Goal: Task Accomplishment & Management: Use online tool/utility

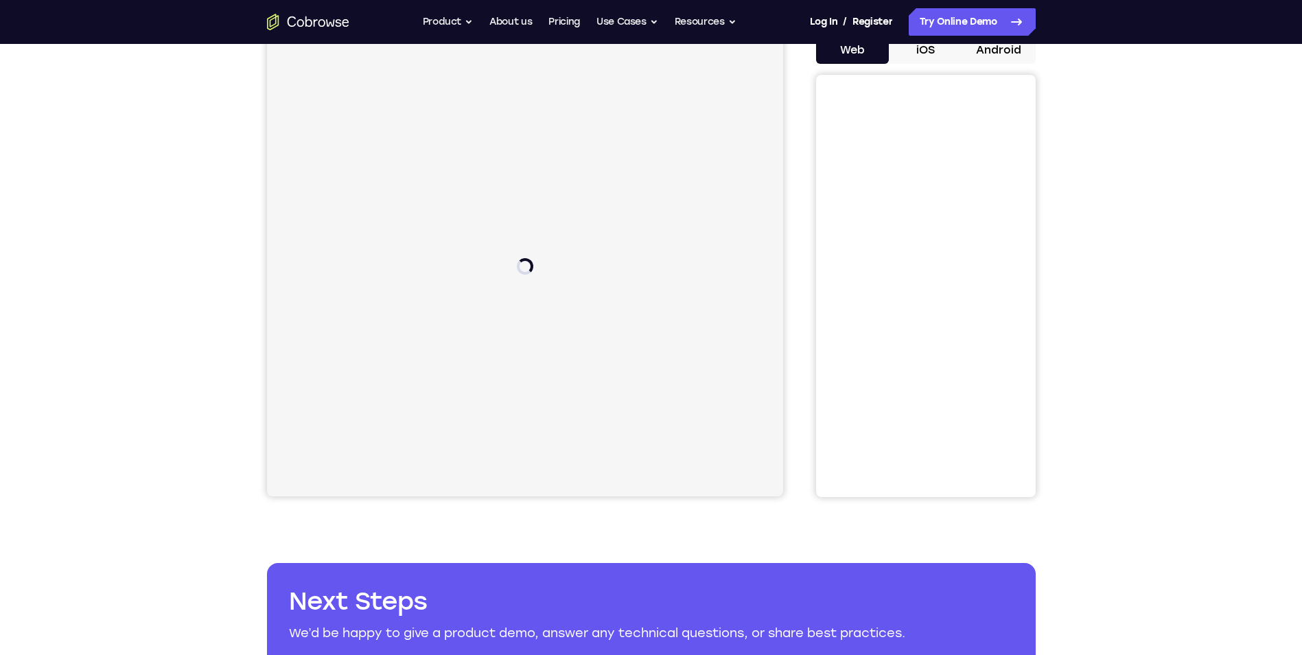
scroll to position [69, 0]
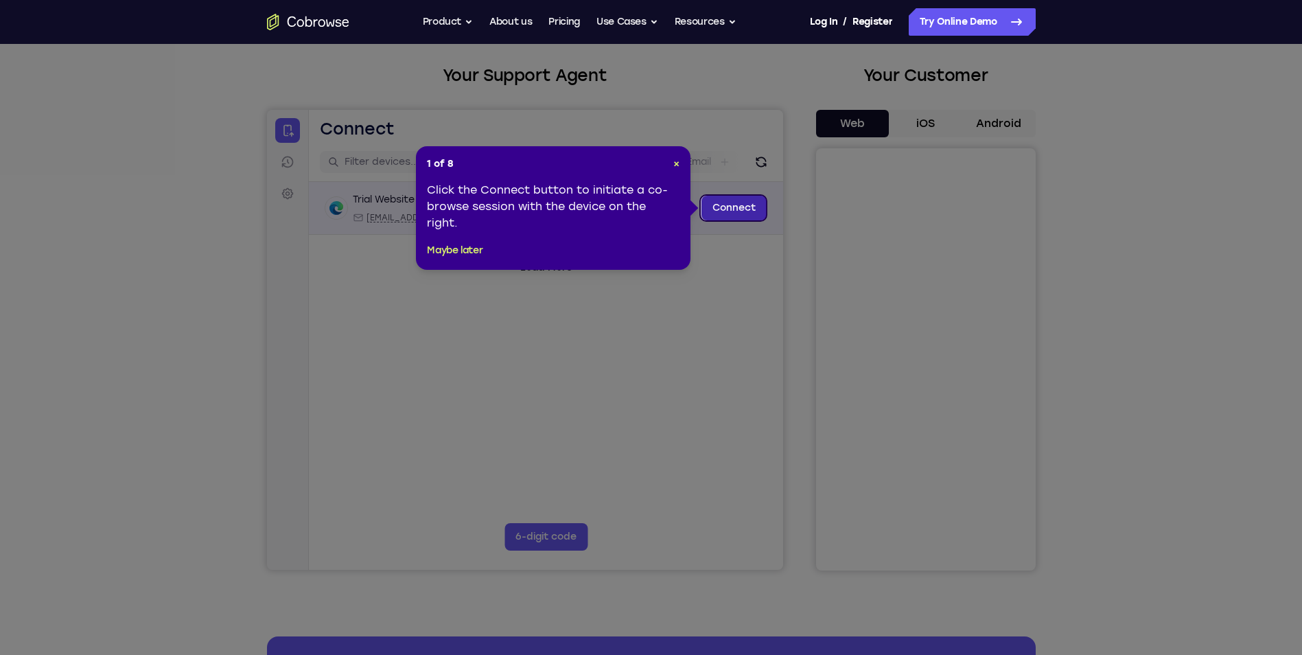
click at [749, 209] on link "Connect" at bounding box center [733, 208] width 65 height 25
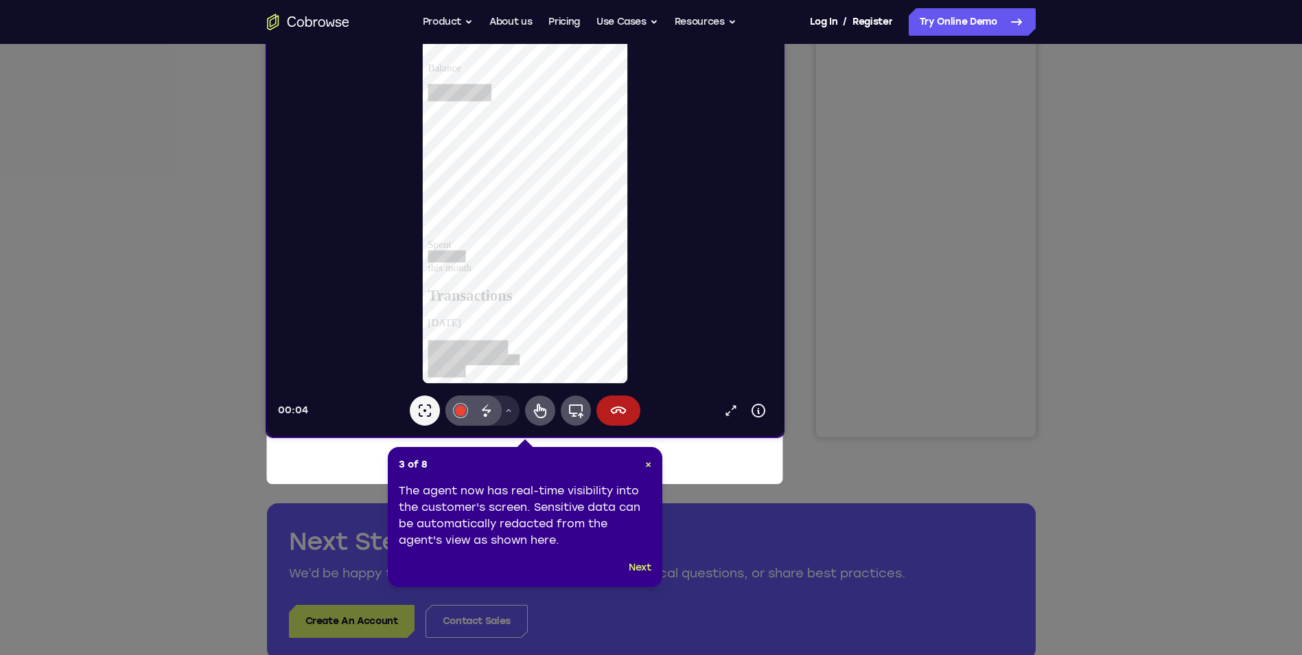
scroll to position [206, 0]
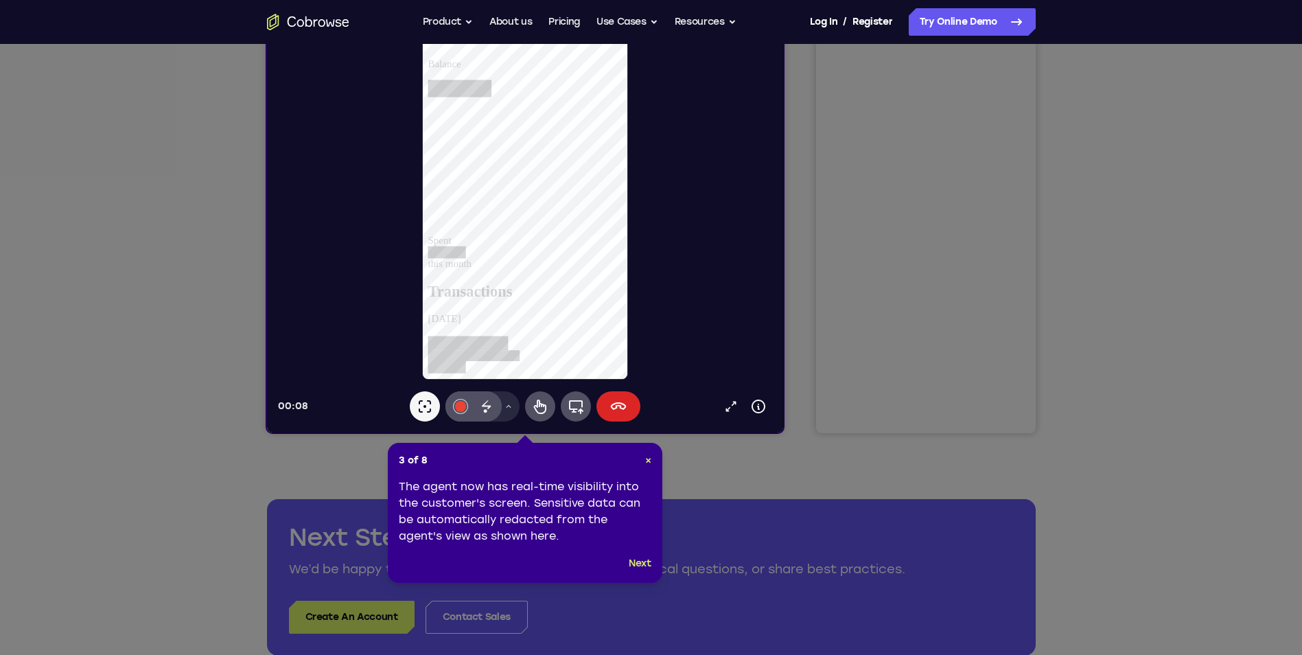
click at [614, 415] on button "End session" at bounding box center [618, 406] width 44 height 30
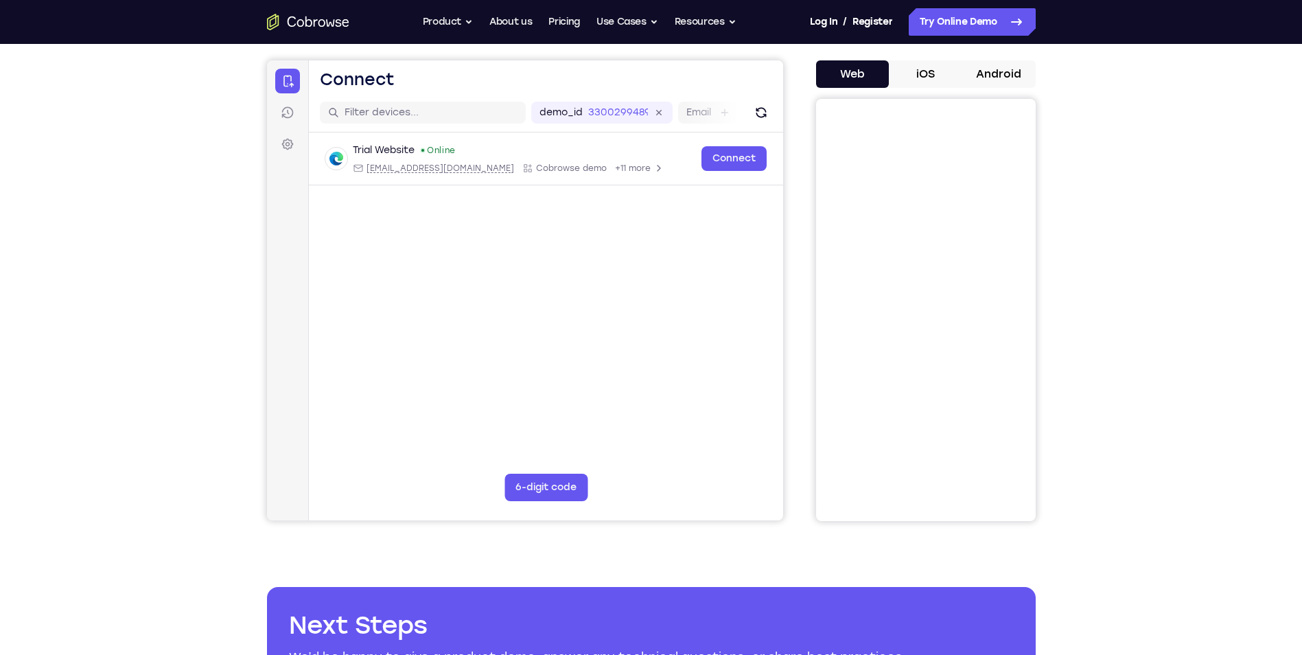
scroll to position [137, 0]
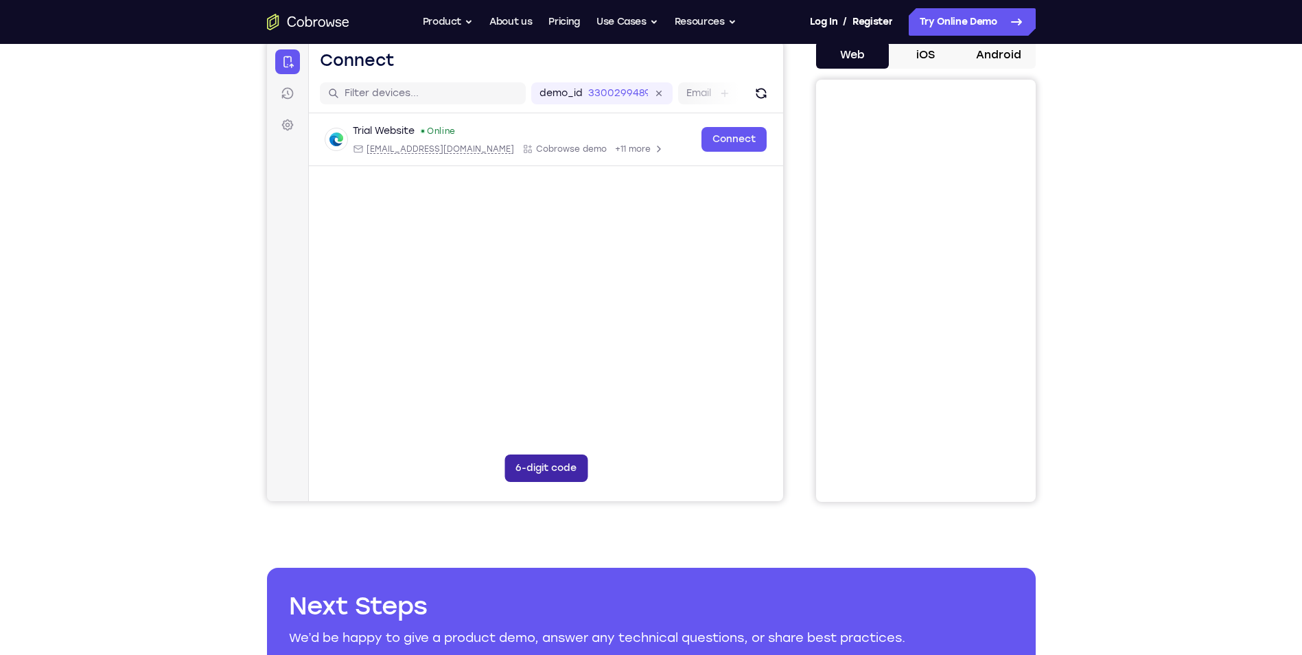
click at [549, 463] on button "6-digit code" at bounding box center [545, 467] width 83 height 27
click at [629, 465] on icon at bounding box center [630, 468] width 14 height 14
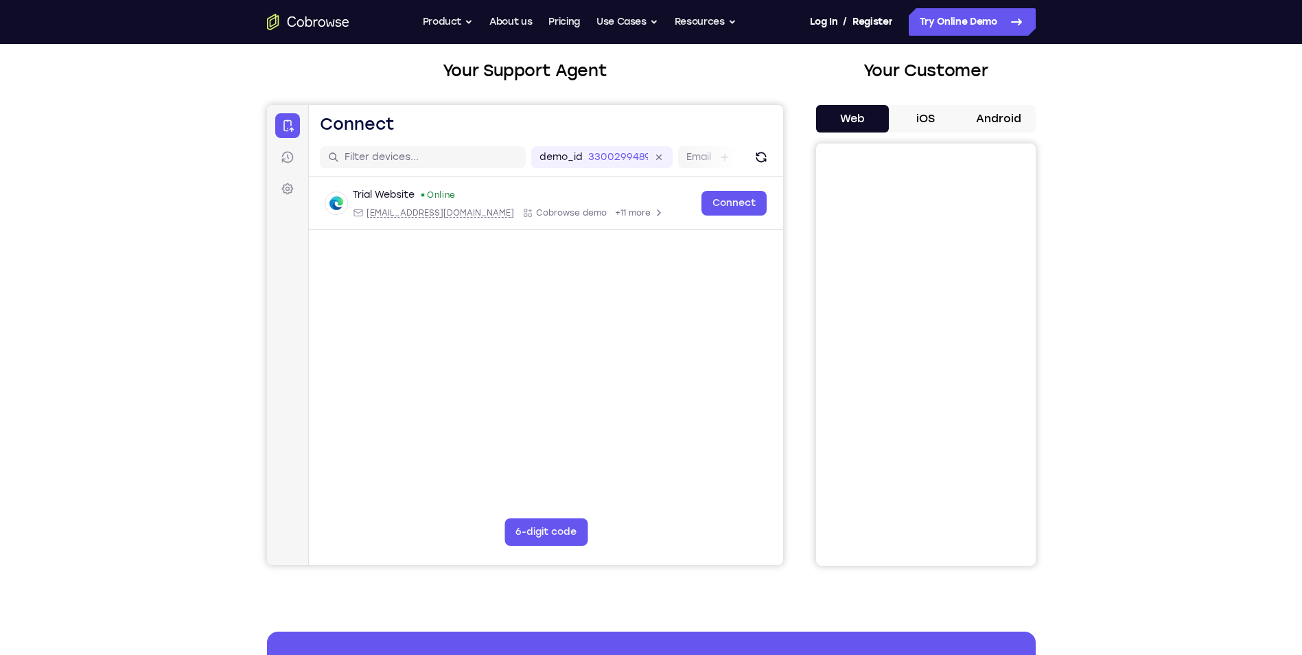
scroll to position [0, 0]
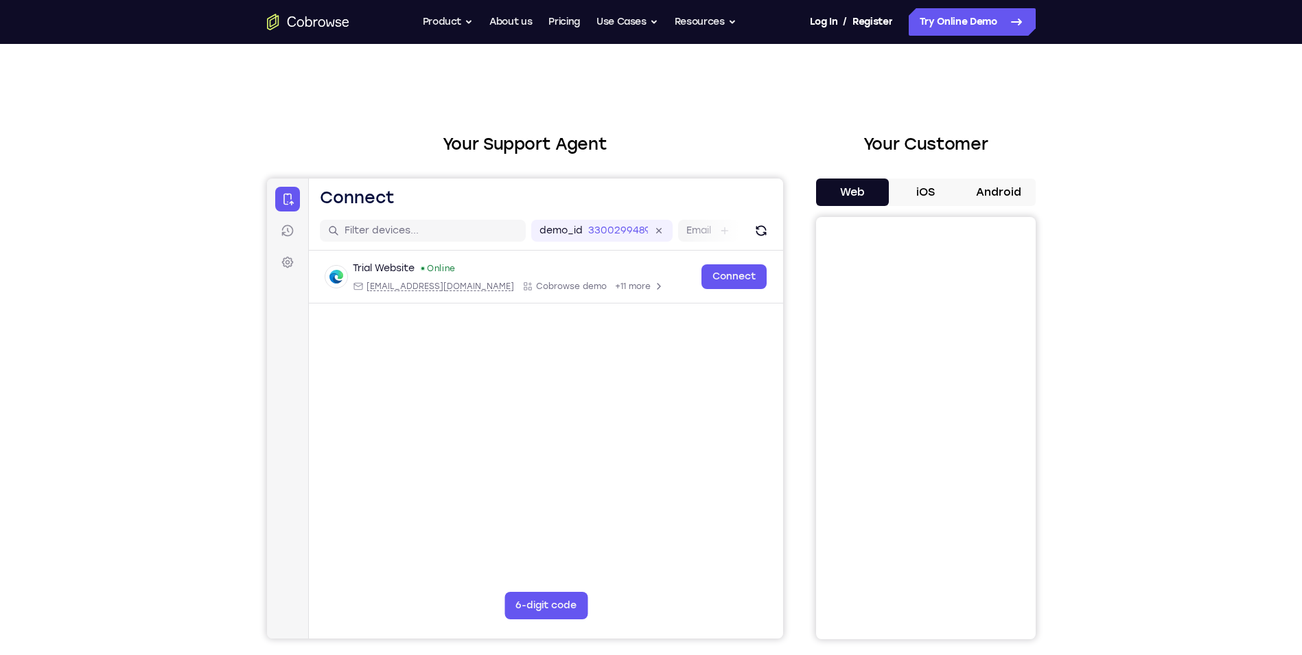
click at [1219, 234] on div "Your Support Agent Your Customer Web iOS Android Next Steps We’d be happy to gi…" at bounding box center [651, 496] width 1302 height 905
